Goal: Task Accomplishment & Management: Manage account settings

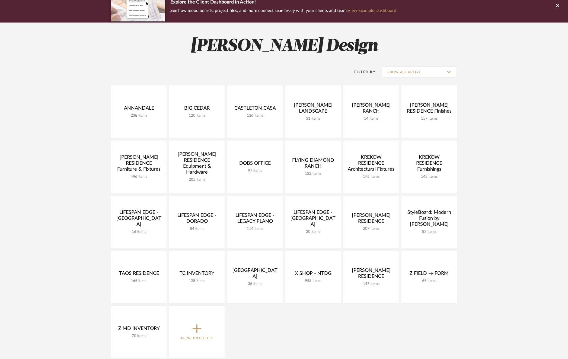
scroll to position [48, 0]
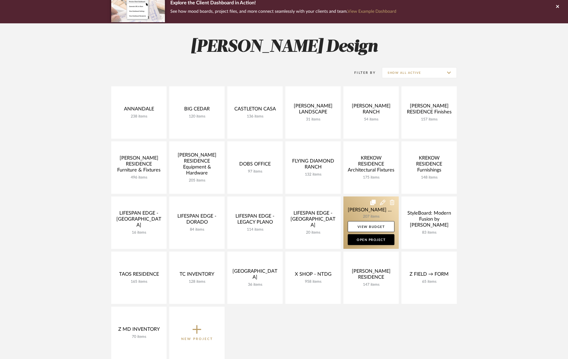
click at [357, 205] on link at bounding box center [370, 222] width 55 height 52
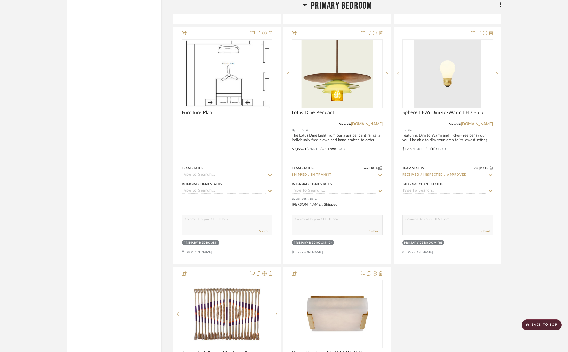
scroll to position [4459, 0]
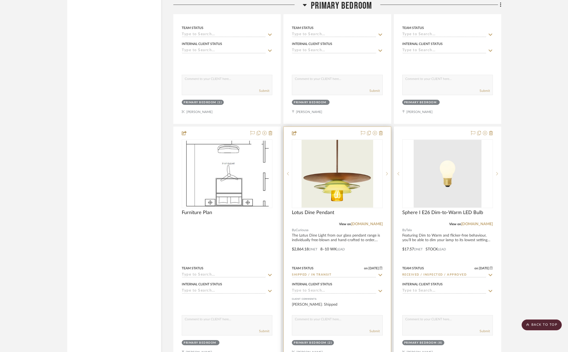
click at [379, 273] on icon at bounding box center [380, 275] width 5 height 4
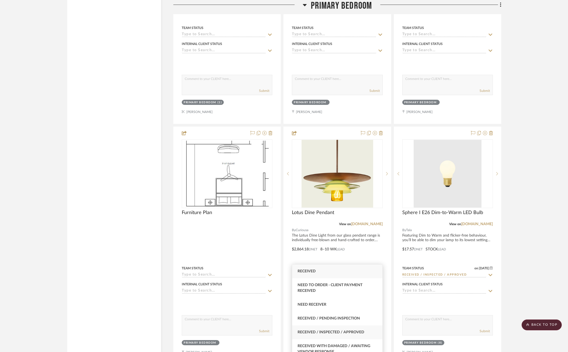
type input "rece"
click at [351, 333] on span "Received / Inspected / Approved" at bounding box center [330, 333] width 67 height 4
type input "[DATE]"
type input "Received / Inspected / Approved"
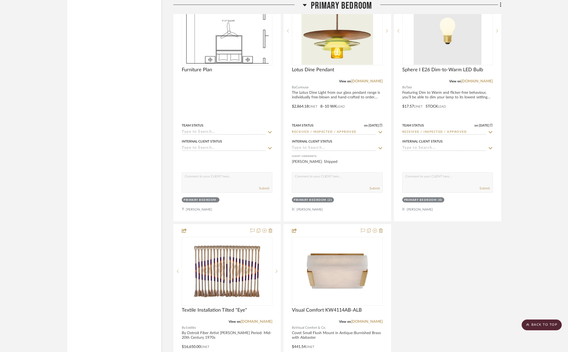
scroll to position [4601, 0]
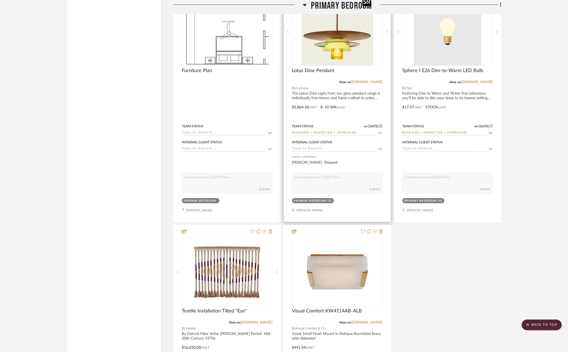
click at [321, 31] on img "0" at bounding box center [337, 32] width 72 height 68
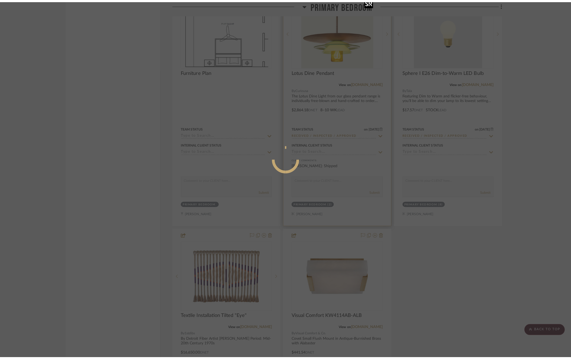
scroll to position [0, 0]
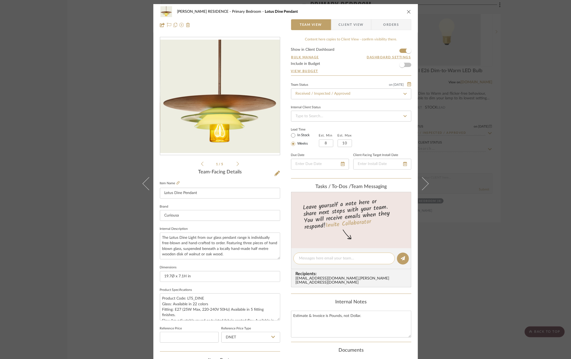
click at [340, 258] on textarea at bounding box center [344, 258] width 90 height 6
click at [353, 26] on span "Client View" at bounding box center [351, 24] width 25 height 11
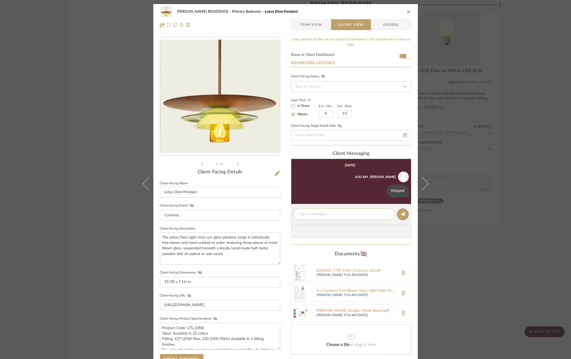
click at [325, 212] on textarea at bounding box center [344, 214] width 90 height 6
type textarea "Received 8/28"
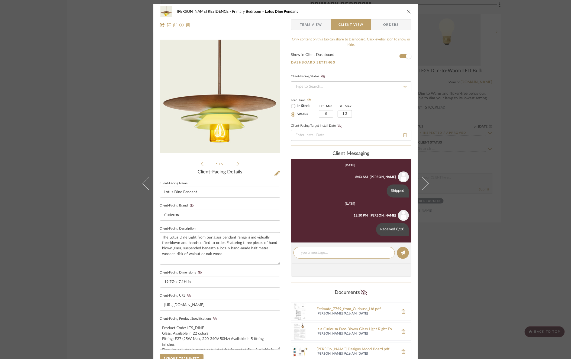
click at [482, 182] on div "[PERSON_NAME] RESIDENCE Primary Bedroom Lotus Dine Pendant Team View Client Vie…" at bounding box center [285, 179] width 571 height 359
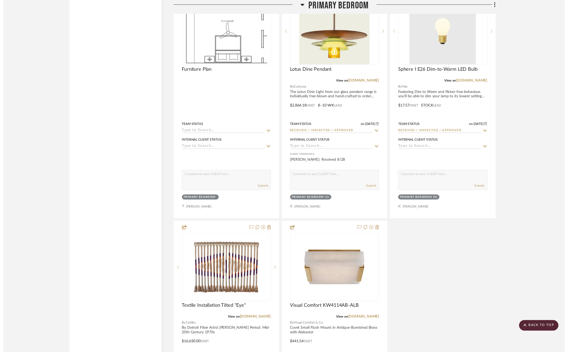
scroll to position [4601, 0]
